Goal: Task Accomplishment & Management: Complete application form

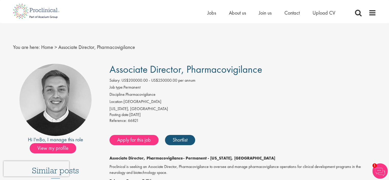
click at [317, 16] on li "Upload CV" at bounding box center [324, 13] width 23 height 8
click at [321, 15] on span "Upload CV" at bounding box center [324, 12] width 23 height 7
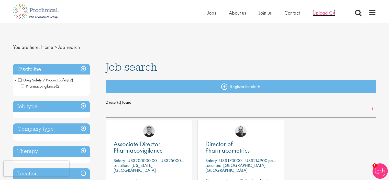
click at [329, 12] on span "Upload CV" at bounding box center [324, 12] width 23 height 7
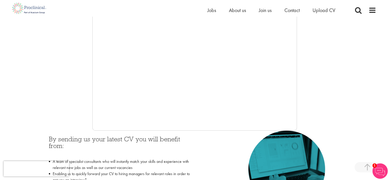
scroll to position [171, 0]
